Goal: Complete application form

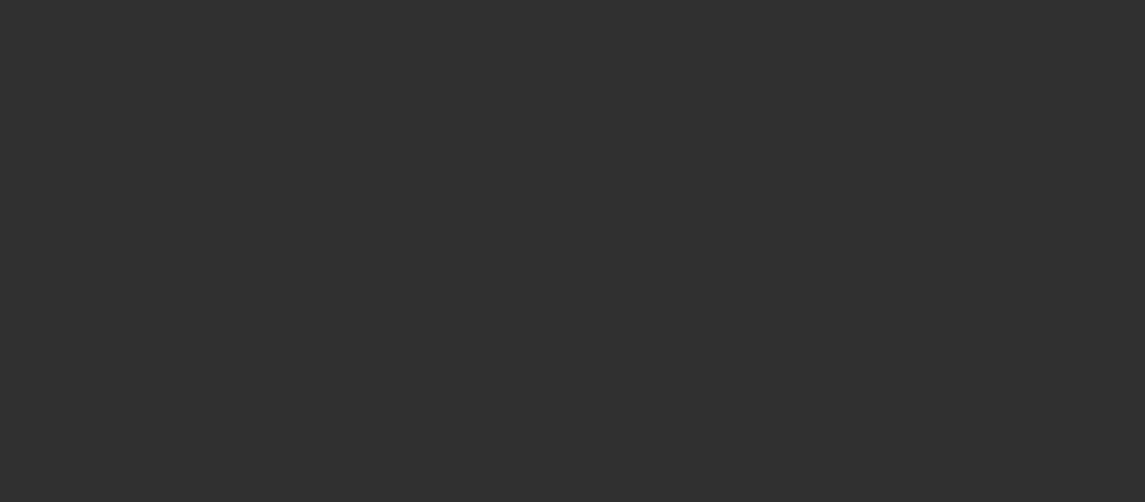
drag, startPoint x: 1140, startPoint y: 317, endPoint x: 590, endPoint y: 231, distance: 556.0
click at [1145, 367] on html at bounding box center [572, 251] width 1145 height 502
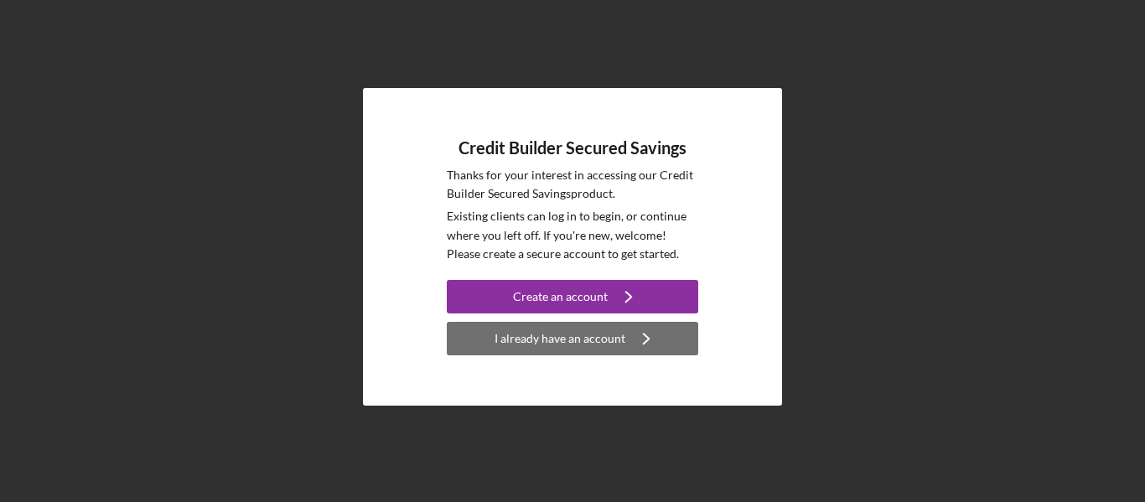
click at [602, 332] on div "I already have an account" at bounding box center [560, 339] width 131 height 34
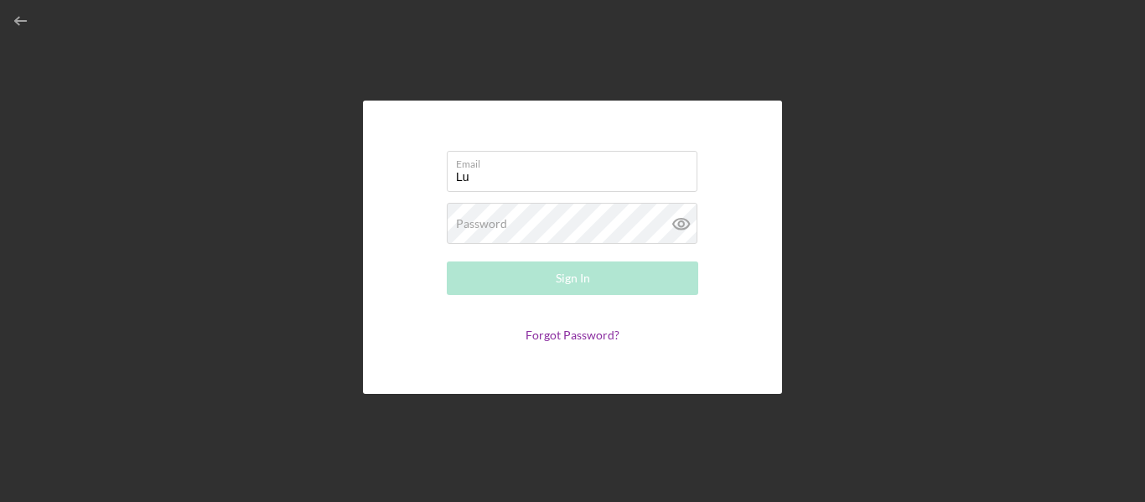
type input "[EMAIL_ADDRESS][DOMAIN_NAME]"
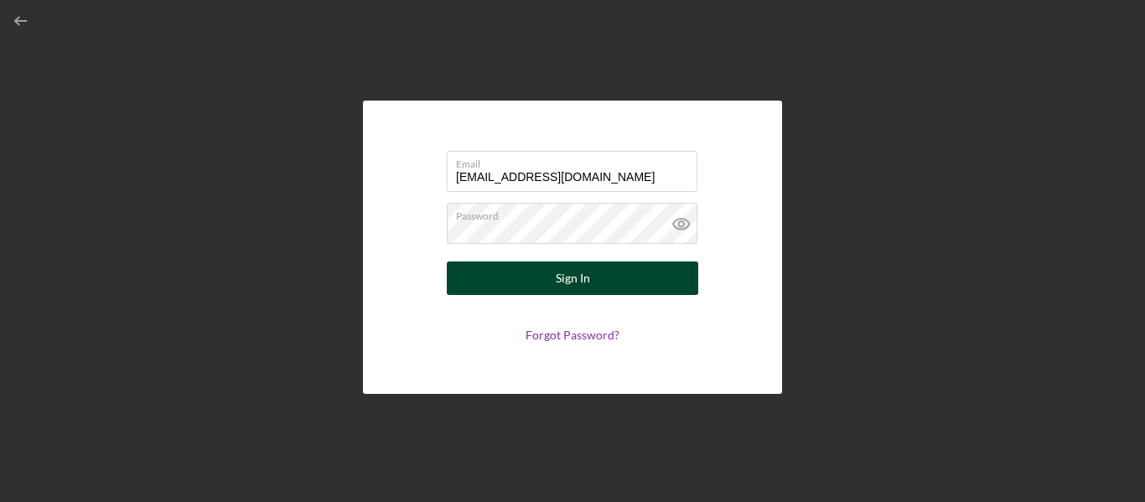
click at [536, 270] on button "Sign In" at bounding box center [573, 279] width 252 height 34
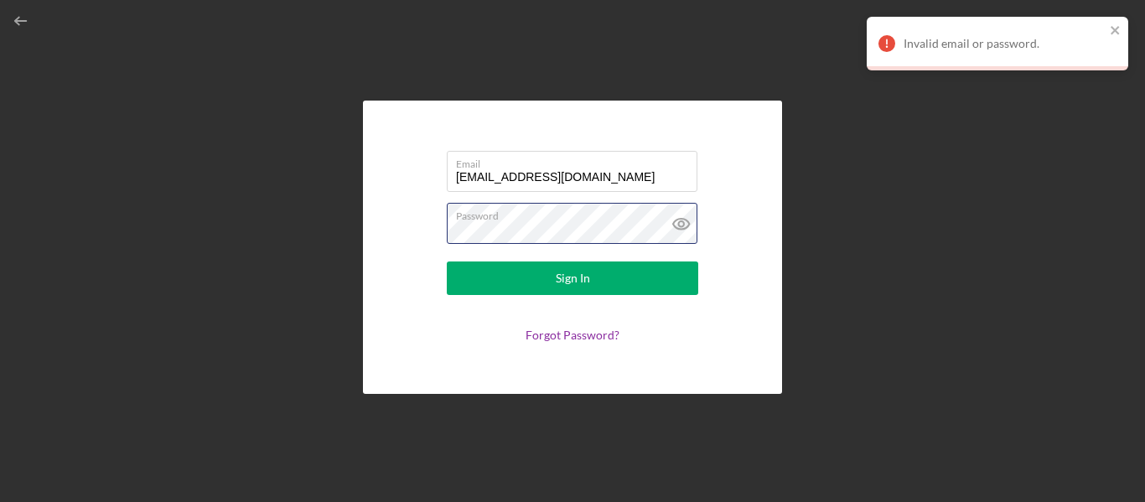
click at [345, 215] on div "Email [EMAIL_ADDRESS][DOMAIN_NAME] Password Sign In Forgot Password?" at bounding box center [572, 247] width 1129 height 494
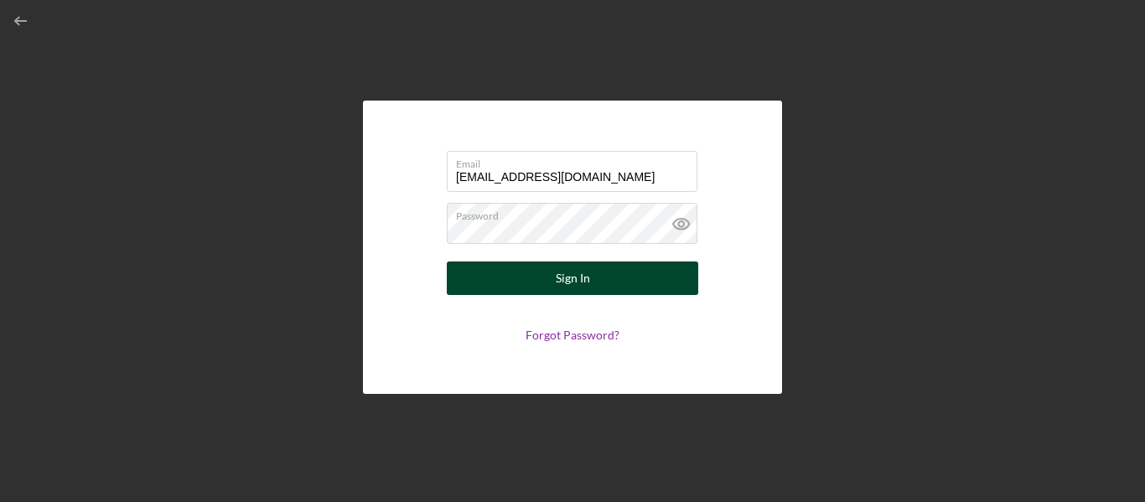
click at [516, 277] on button "Sign In" at bounding box center [573, 279] width 252 height 34
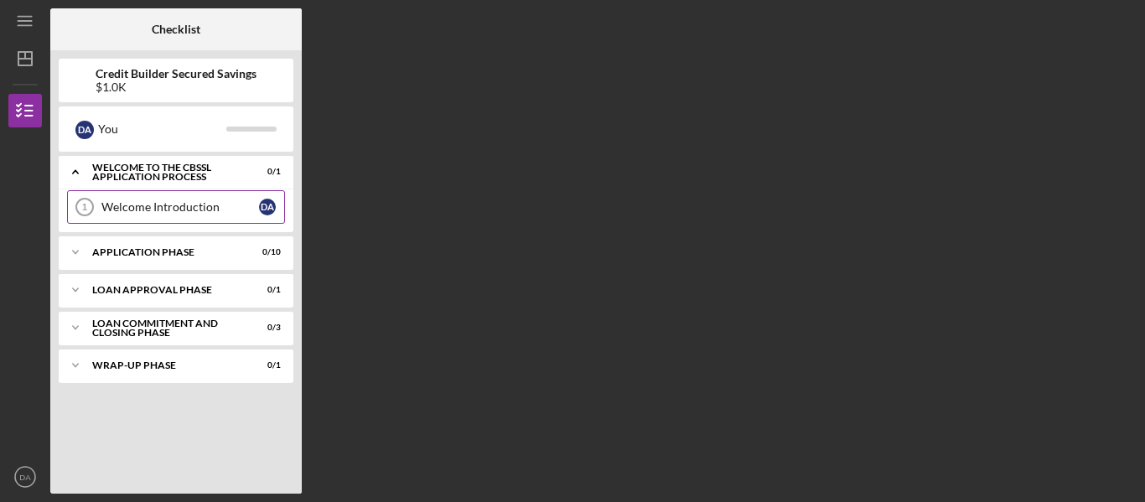
click at [174, 208] on div "Welcome Introduction" at bounding box center [180, 206] width 158 height 13
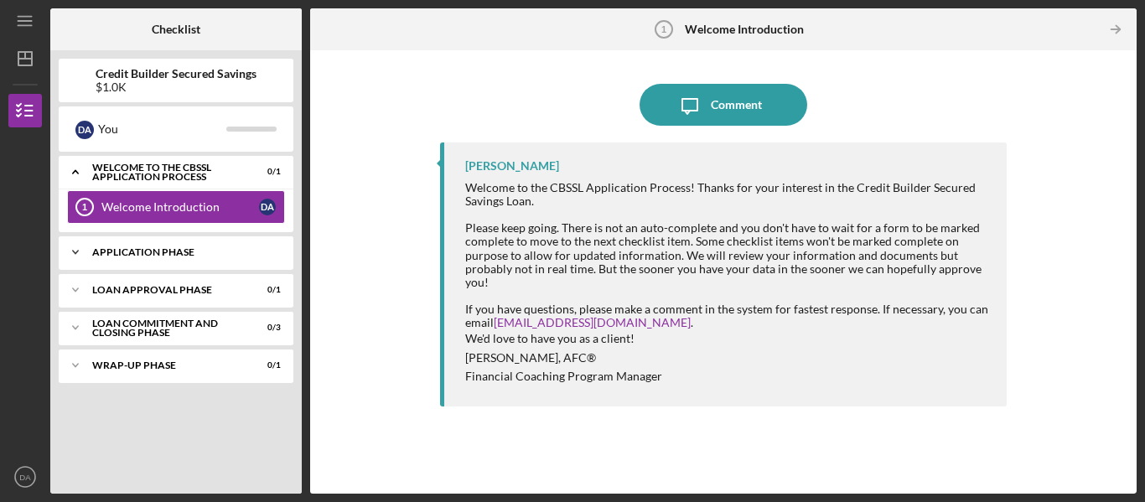
click at [193, 252] on div "Application Phase" at bounding box center [182, 252] width 180 height 10
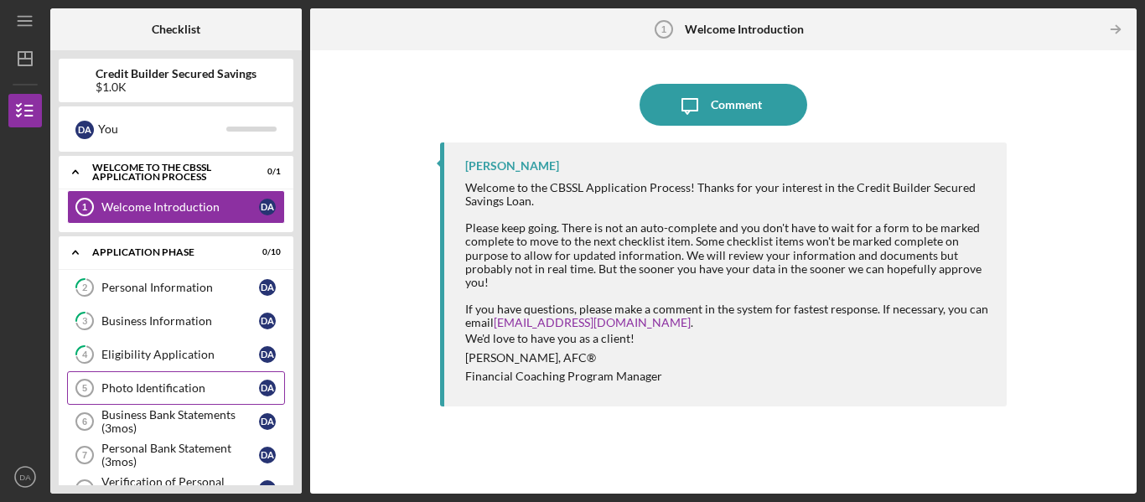
click at [183, 390] on div "Photo Identification" at bounding box center [180, 388] width 158 height 13
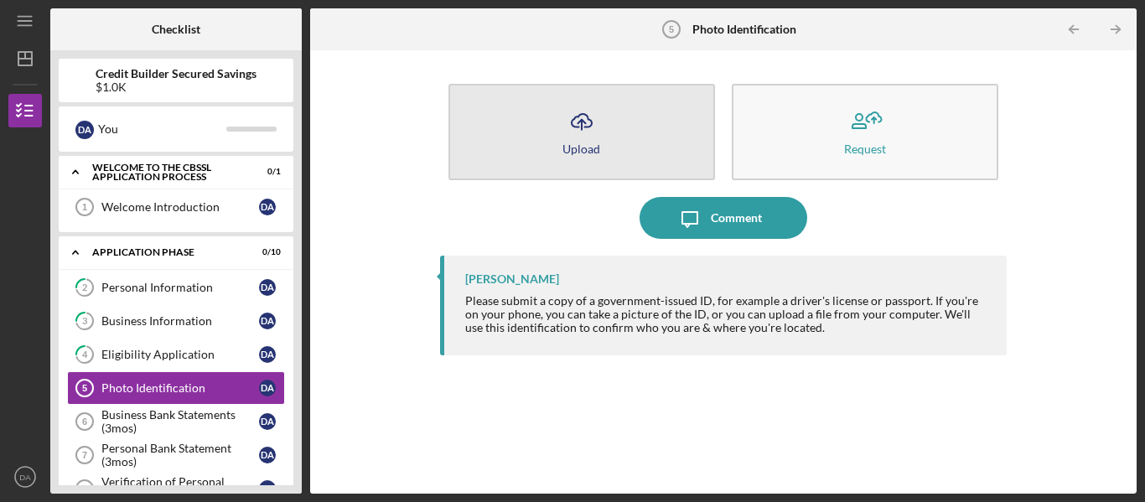
click at [598, 135] on icon "Icon/Upload" at bounding box center [582, 122] width 42 height 42
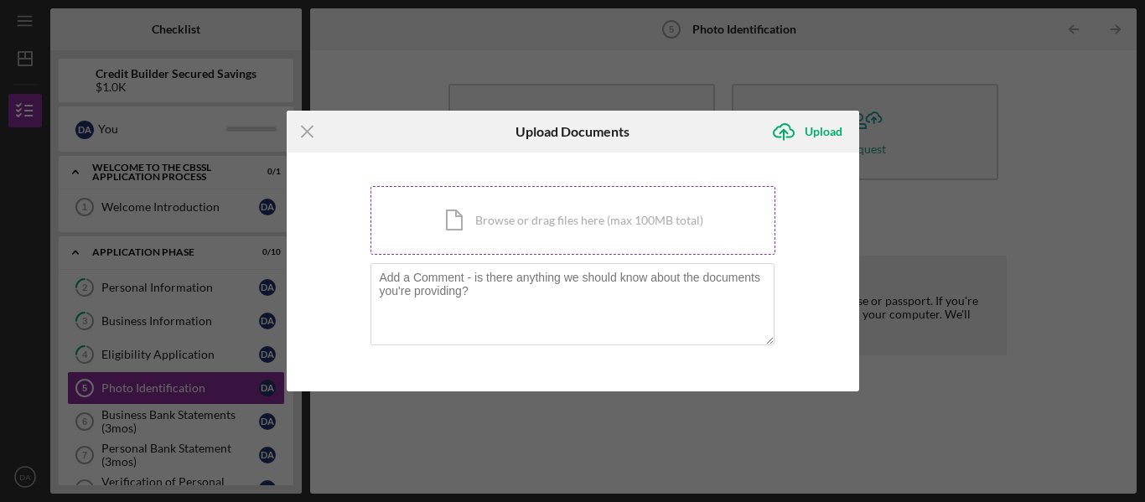
click at [494, 231] on div "Icon/Document Browse or drag files here (max 100MB total) Tap to choose files o…" at bounding box center [573, 220] width 405 height 69
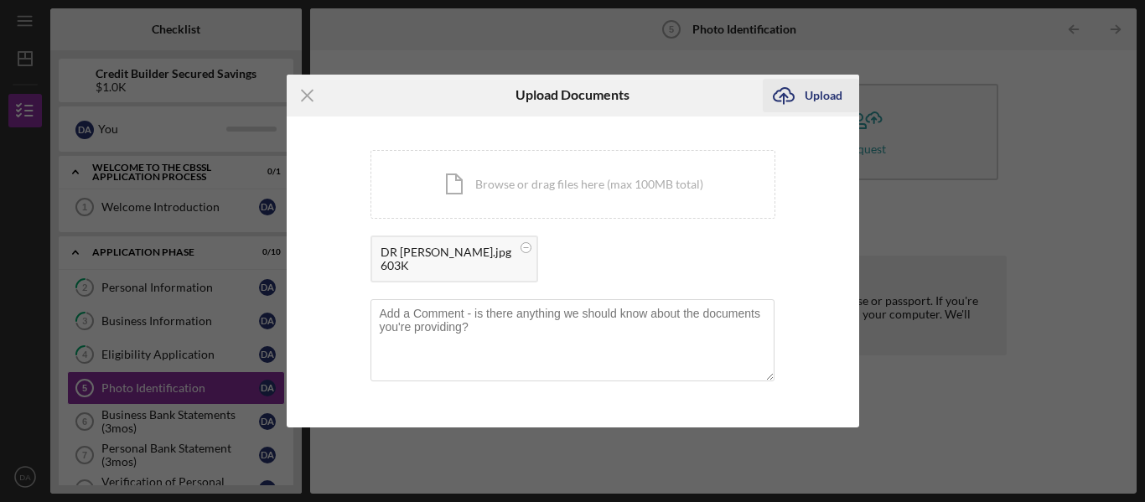
click at [808, 96] on div "Upload" at bounding box center [824, 96] width 38 height 34
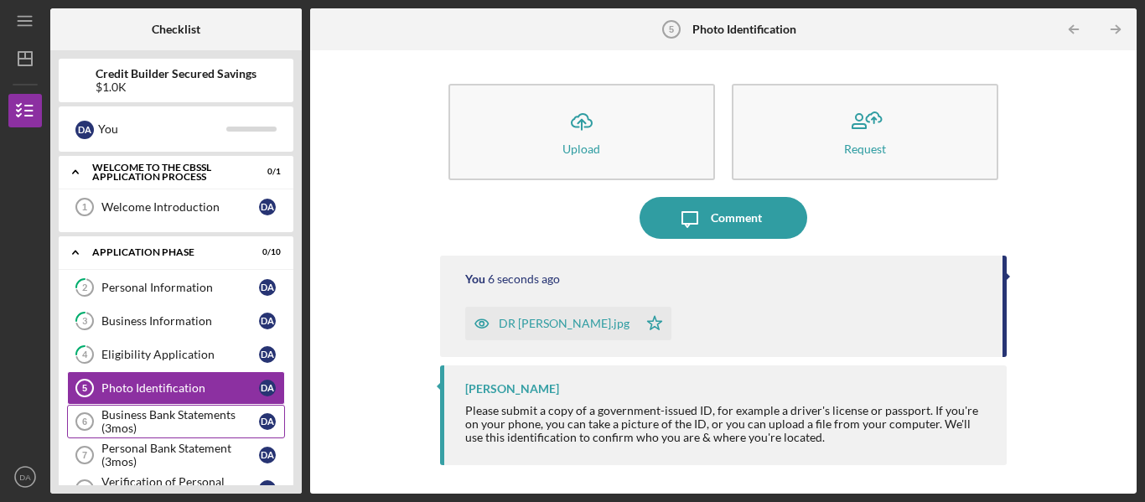
click at [171, 422] on div "Business Bank Statements (3mos)" at bounding box center [180, 421] width 158 height 27
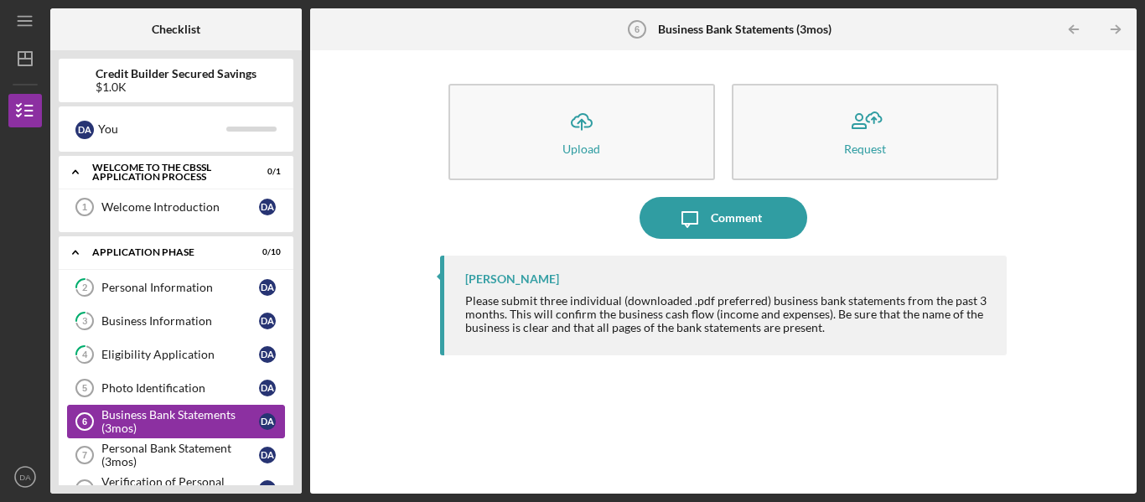
click at [171, 422] on div "Business Bank Statements (3mos)" at bounding box center [180, 421] width 158 height 27
